Goal: Navigation & Orientation: Find specific page/section

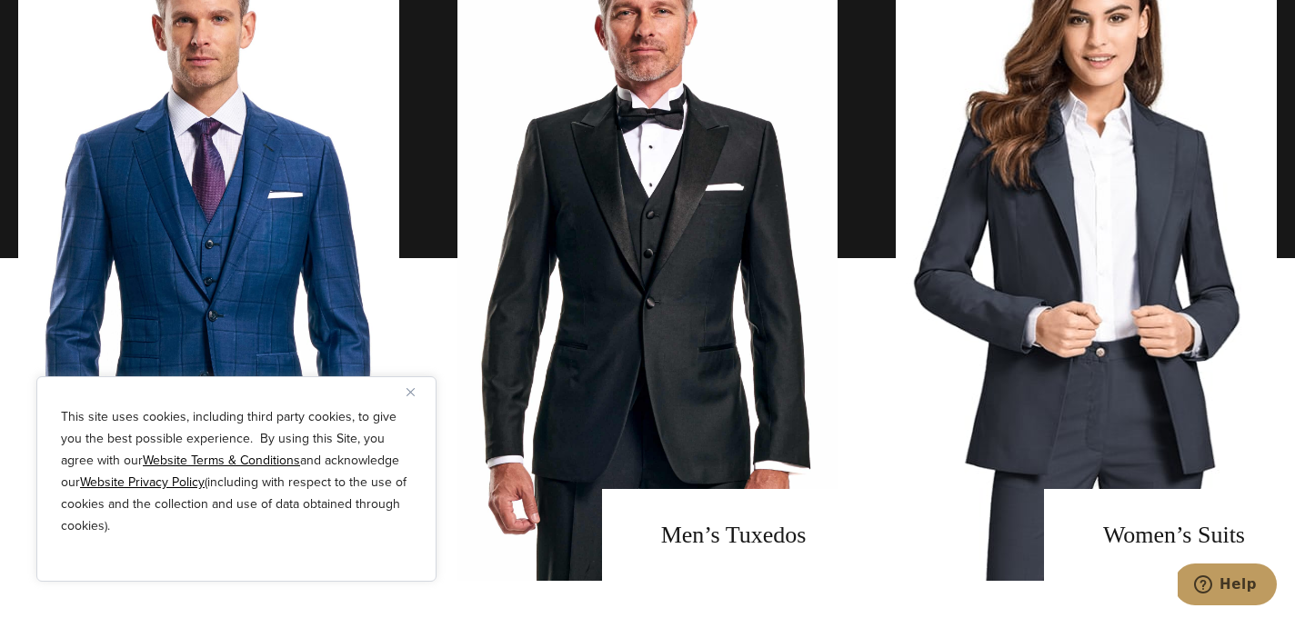
scroll to position [1306, 0]
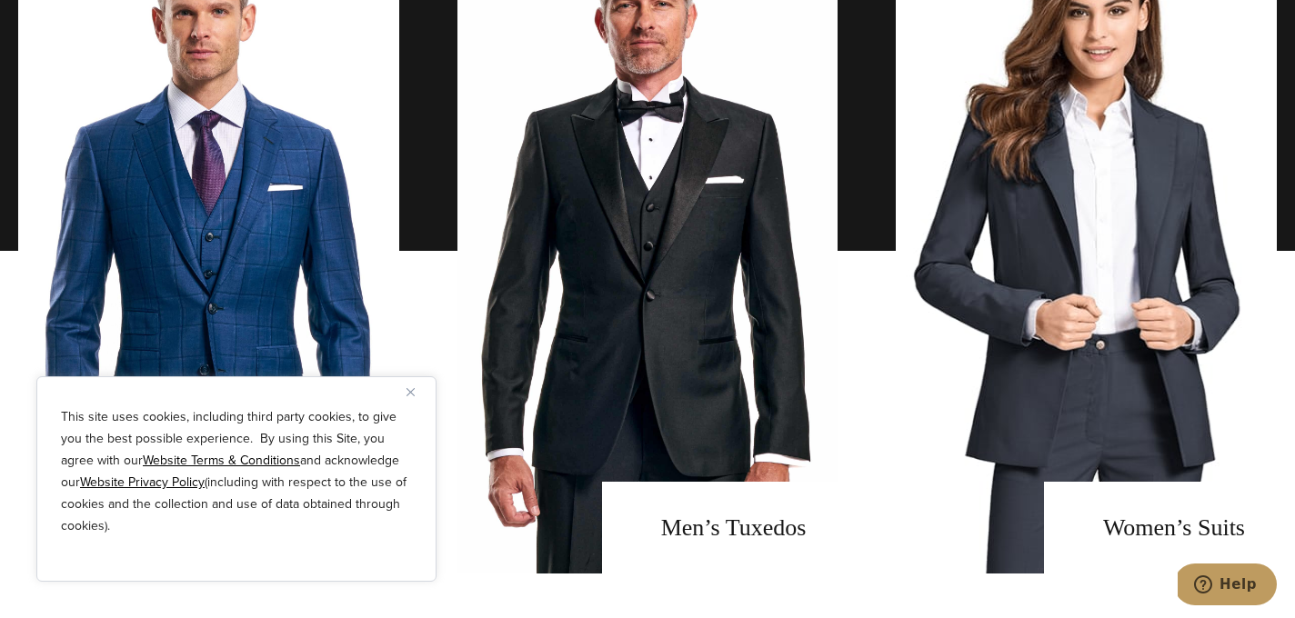
click at [412, 392] on img "Close" at bounding box center [410, 392] width 8 height 8
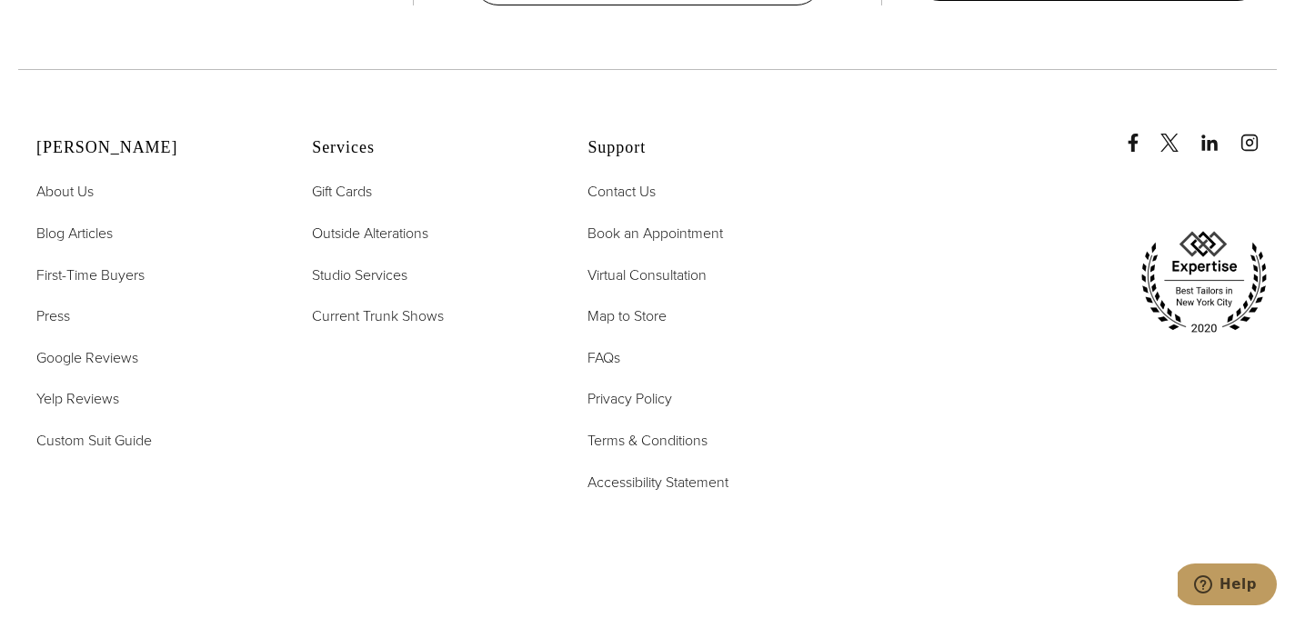
scroll to position [9044, 0]
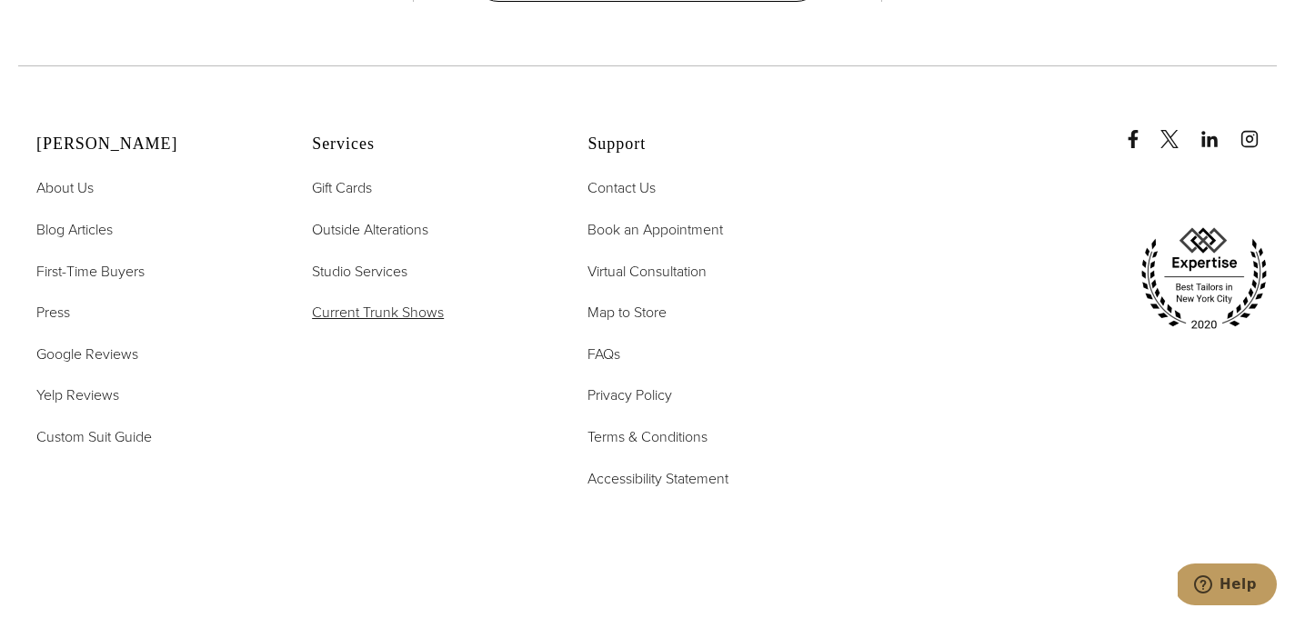
click at [360, 302] on span "Current Trunk Shows" at bounding box center [378, 312] width 132 height 21
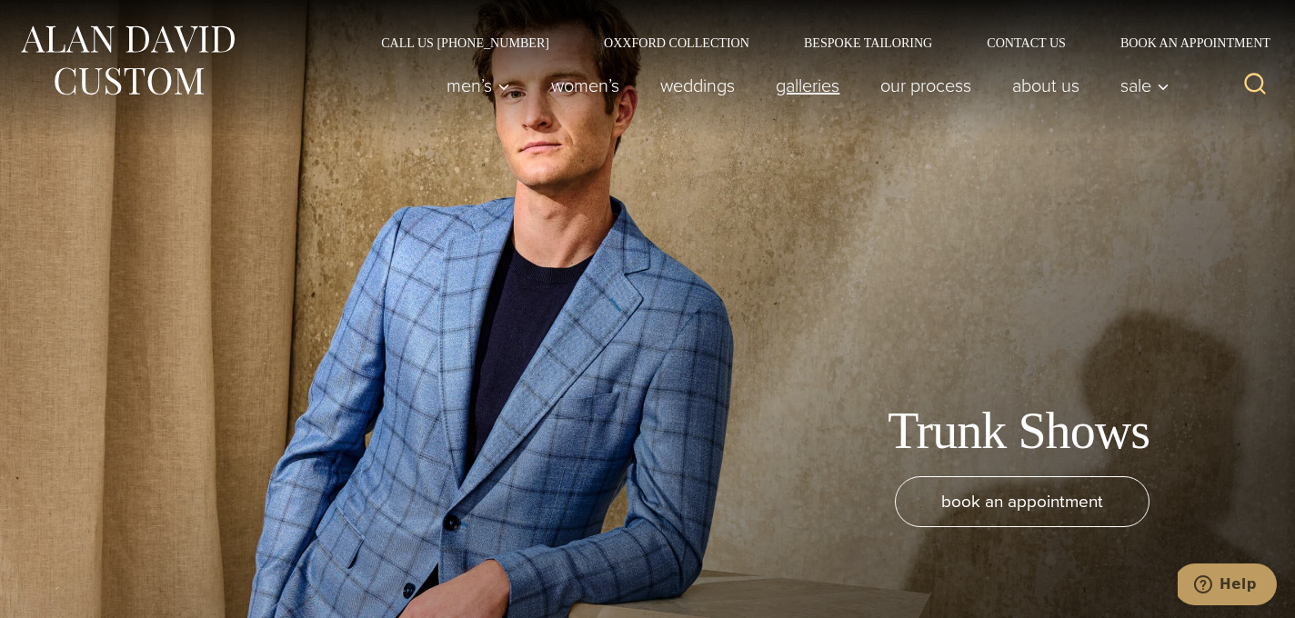
click at [810, 93] on link "Galleries" at bounding box center [808, 85] width 105 height 36
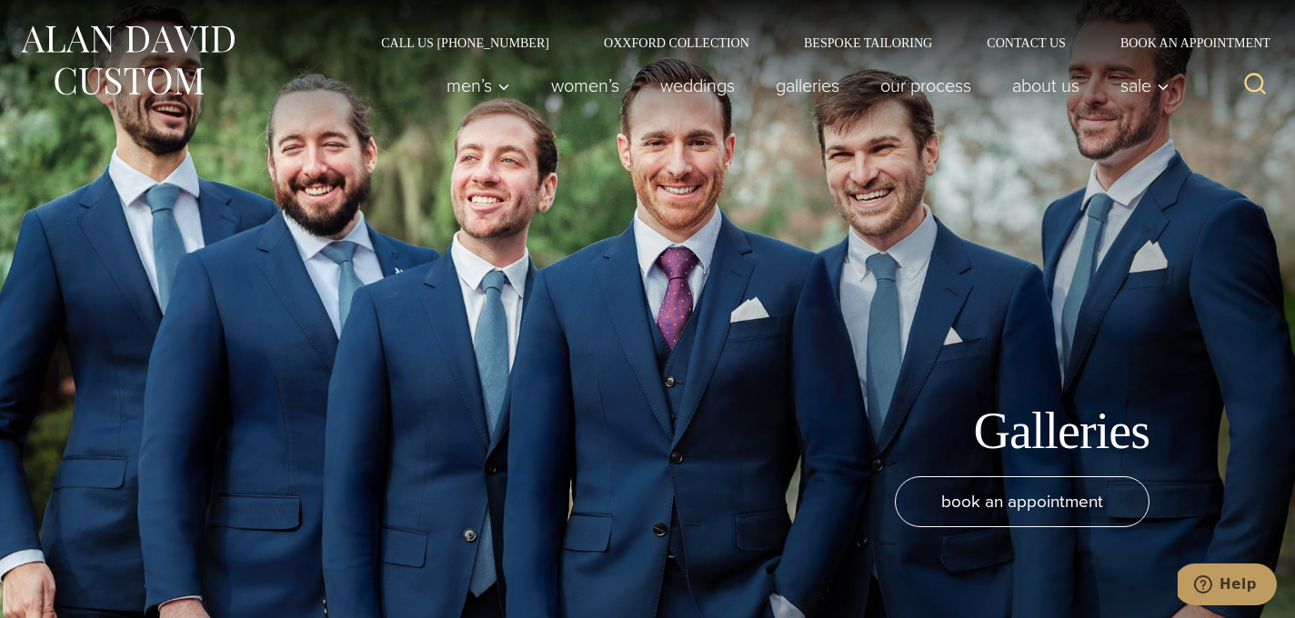
click at [1024, 444] on h1 "Galleries" at bounding box center [1062, 431] width 176 height 61
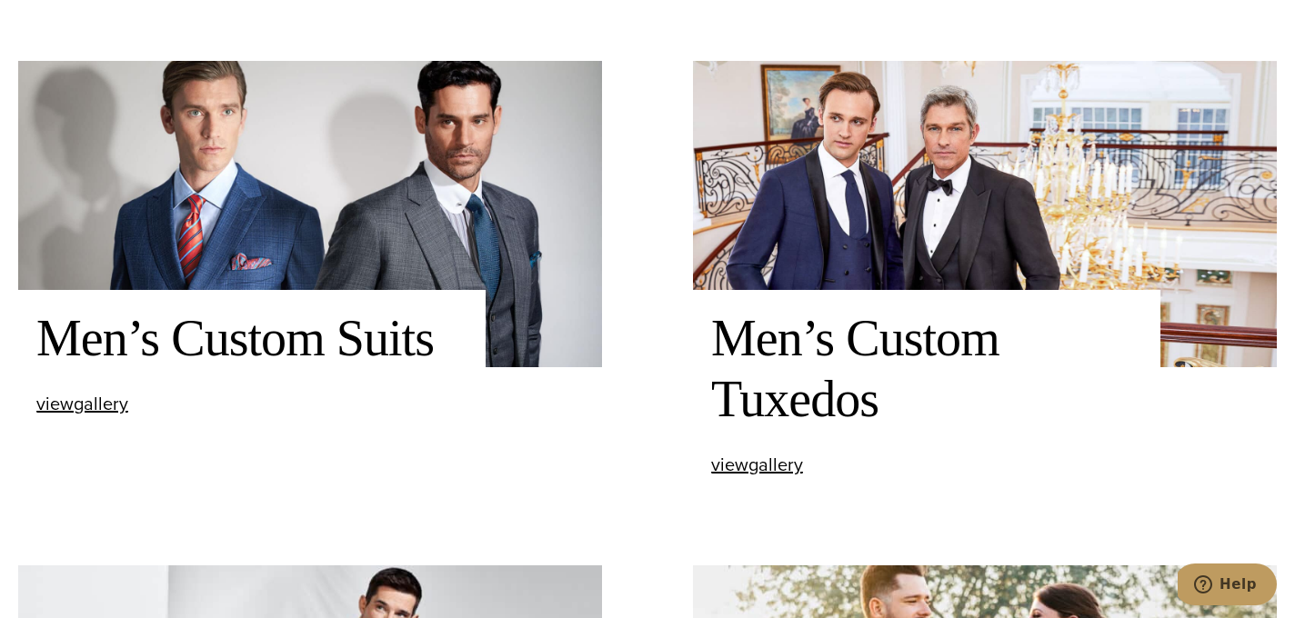
scroll to position [631, 0]
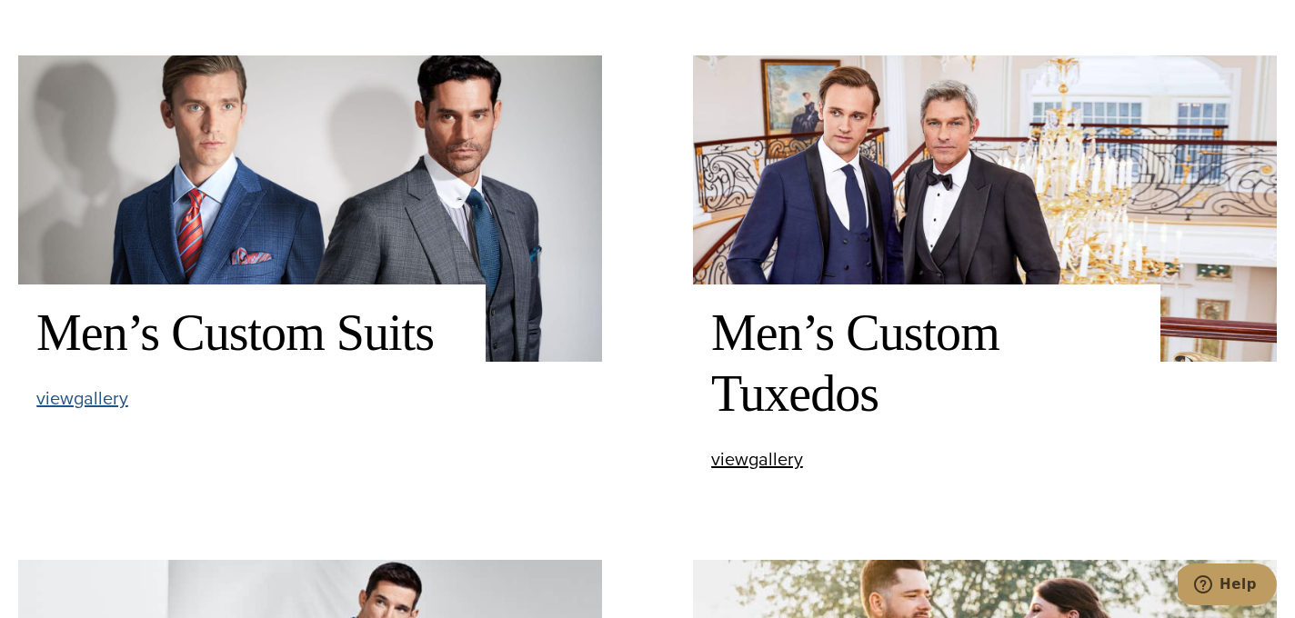
click at [114, 401] on span "view Men’s Custom Suits gallery" at bounding box center [82, 398] width 92 height 27
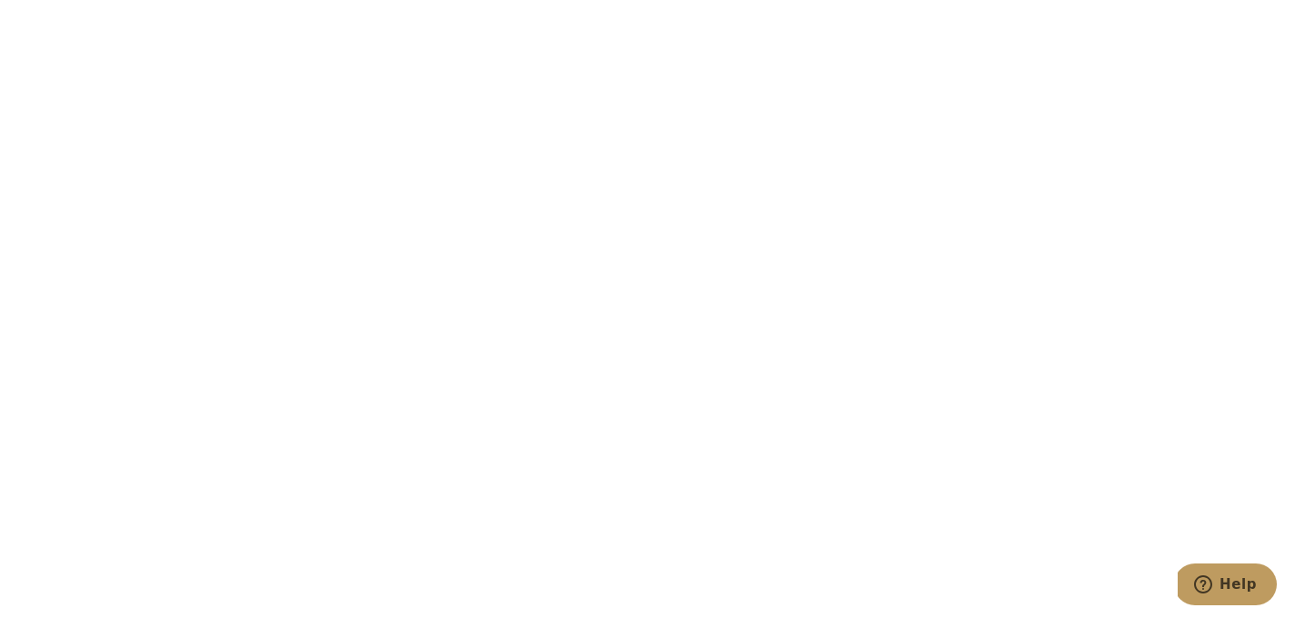
scroll to position [7106, 0]
